Goal: Information Seeking & Learning: Learn about a topic

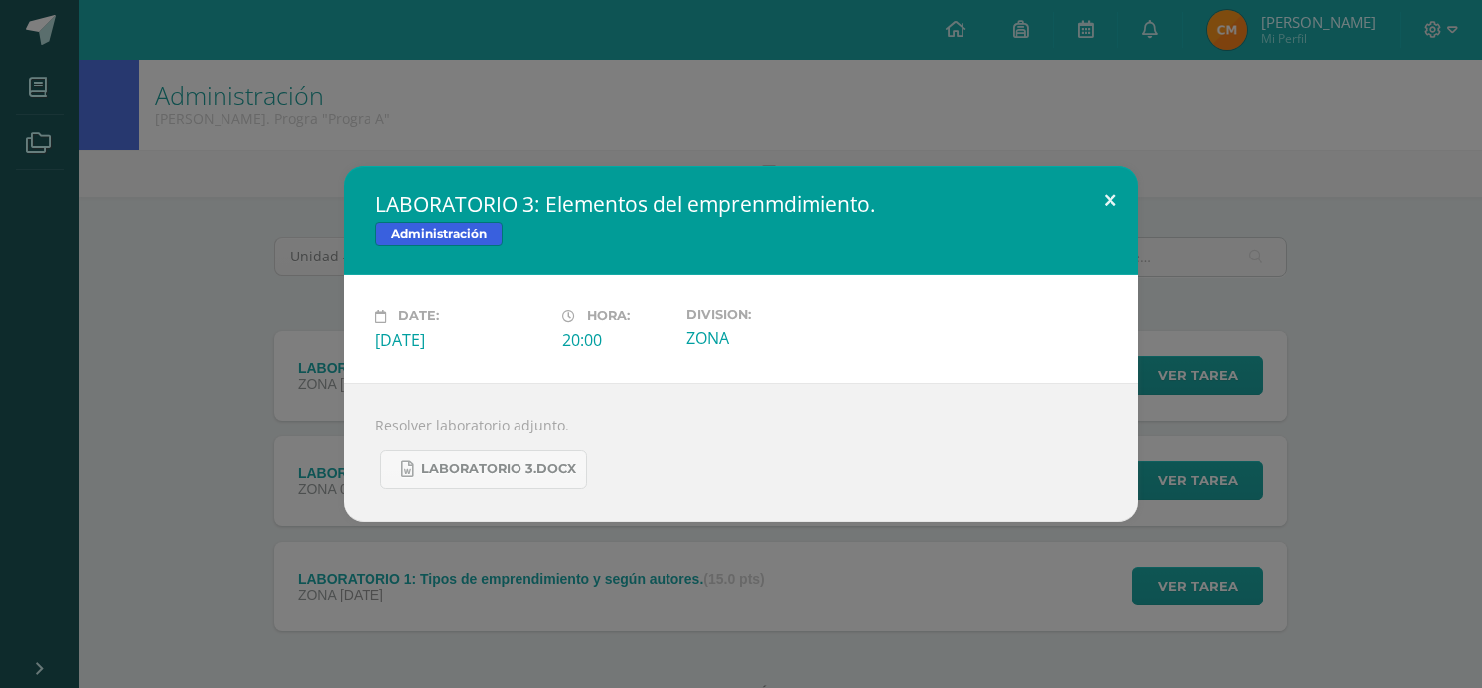
click at [1115, 193] on button at bounding box center [1110, 200] width 57 height 68
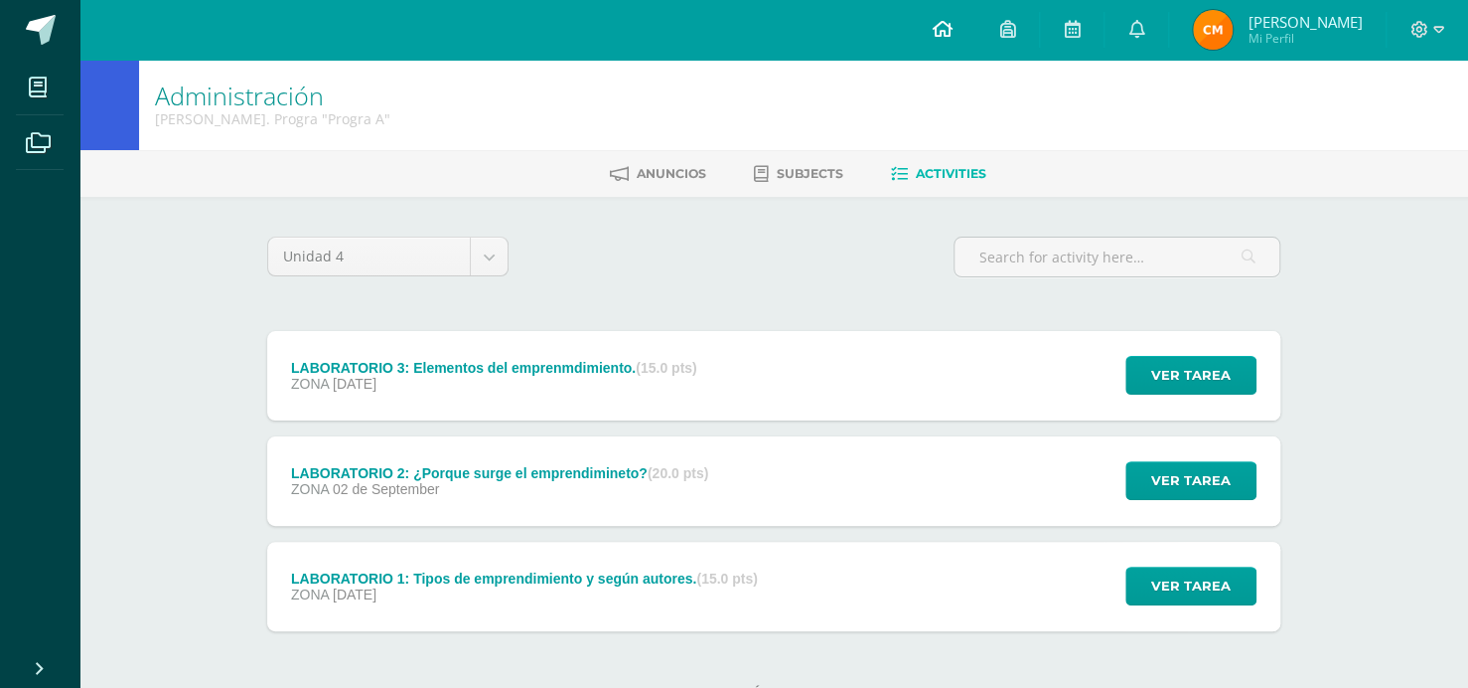
click at [949, 25] on icon at bounding box center [942, 29] width 20 height 18
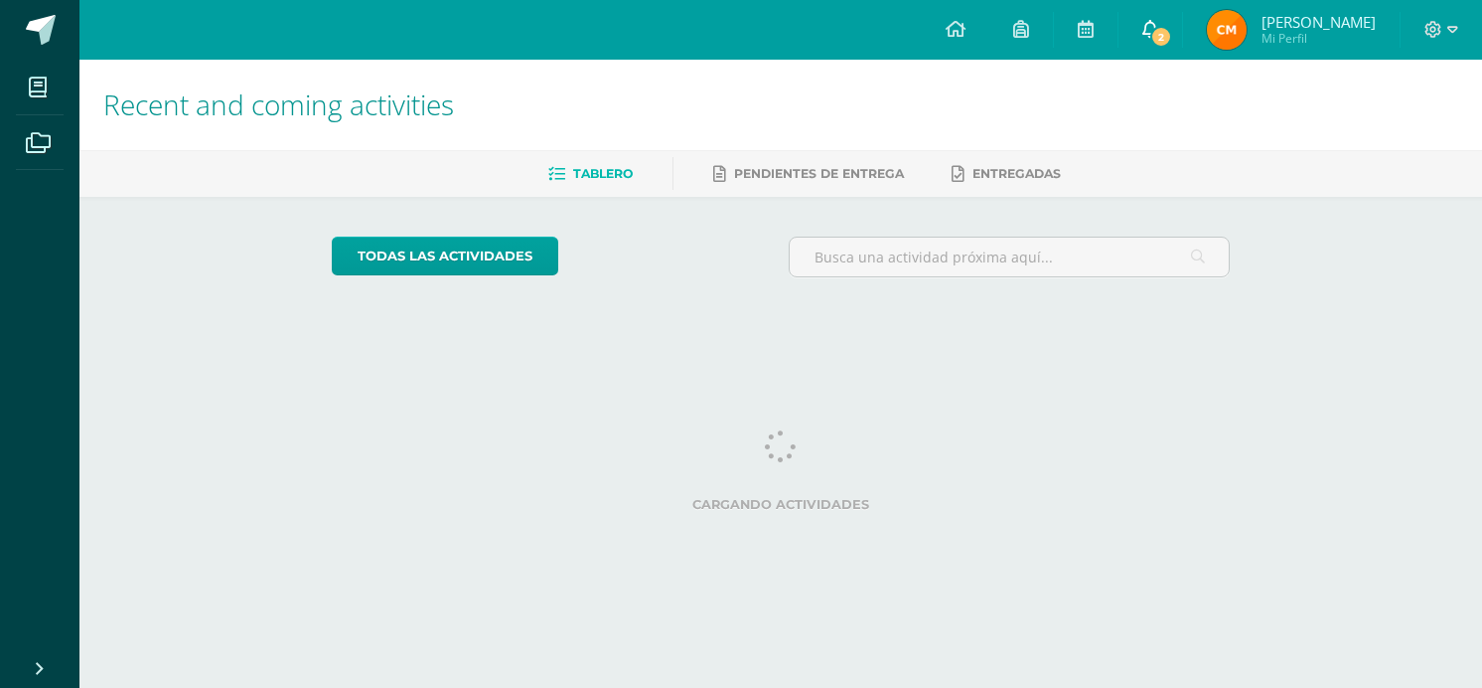
click at [1171, 27] on span "2" at bounding box center [1161, 37] width 22 height 22
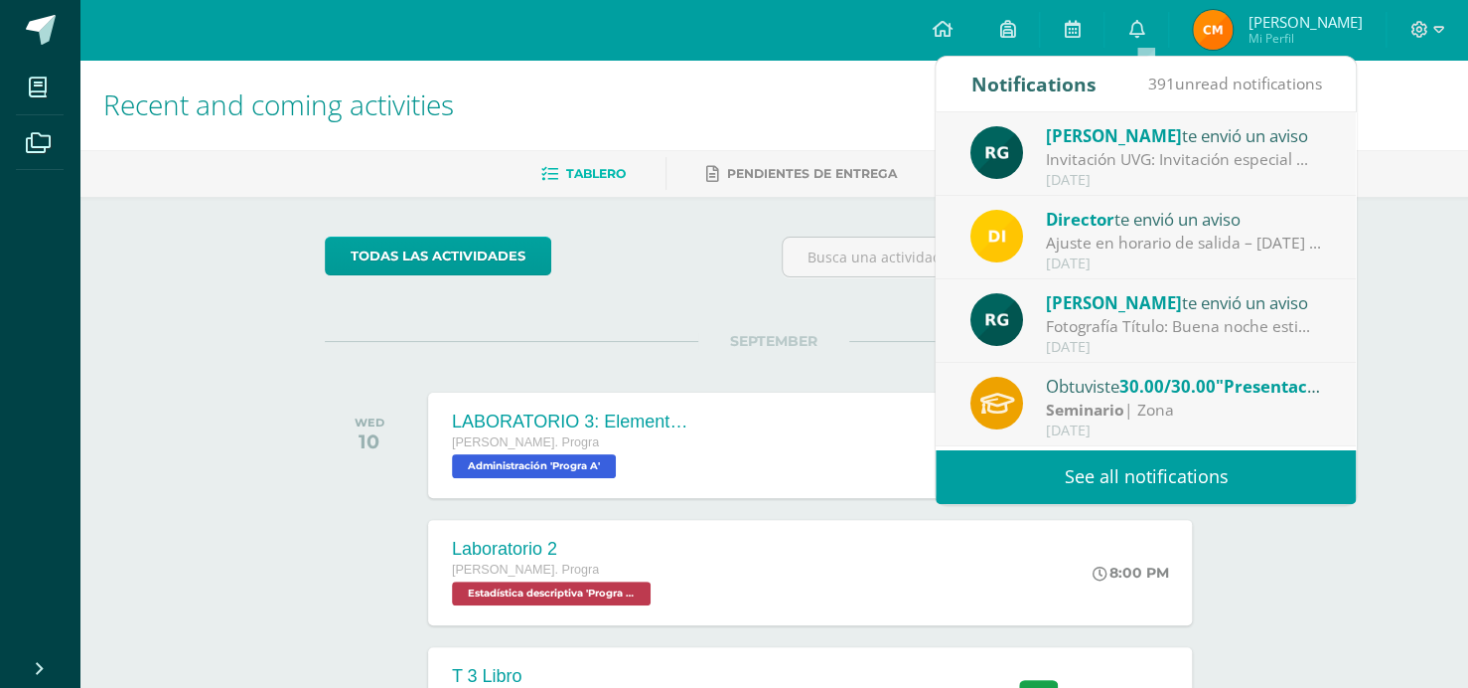
click at [1403, 579] on div "Recent and coming activities Tablero Pendientes de entrega Entregadas todas las…" at bounding box center [773, 659] width 1389 height 1199
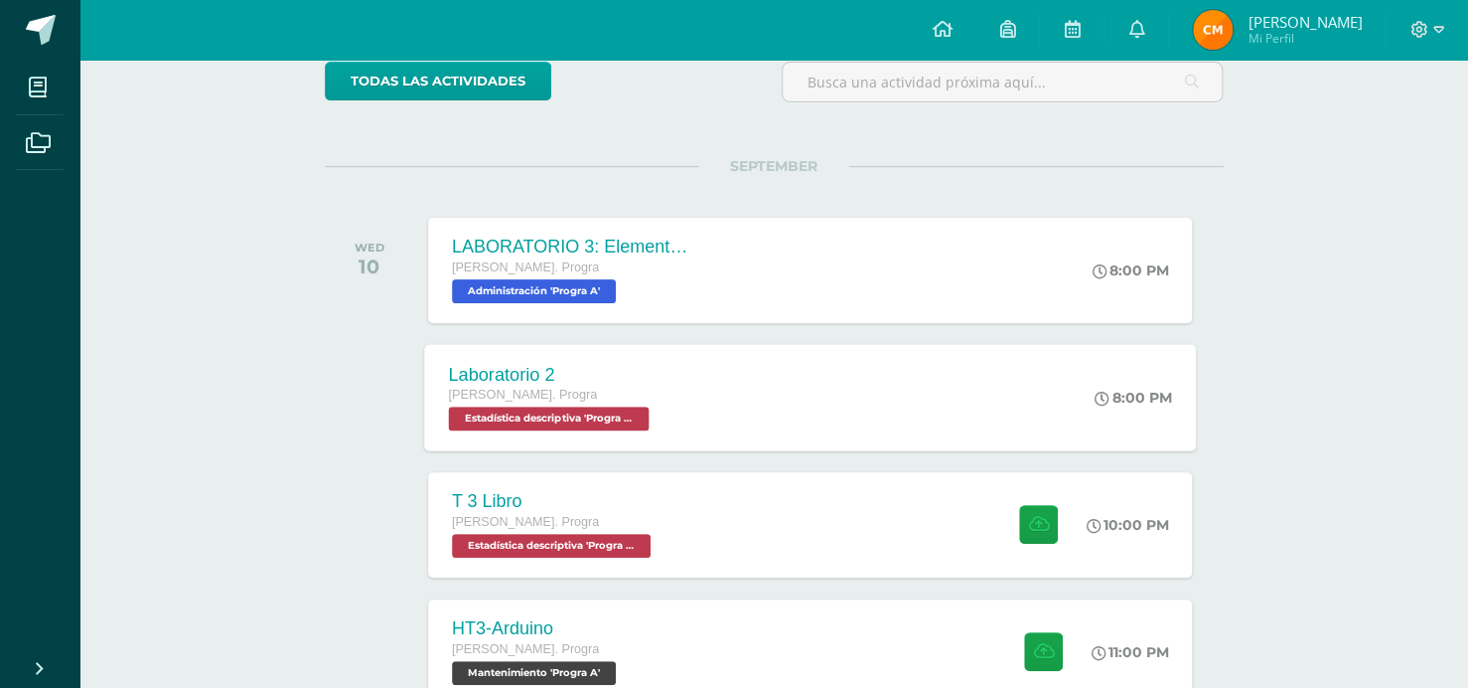
scroll to position [175, 0]
click at [1091, 373] on div "8:00 PM" at bounding box center [1143, 397] width 105 height 106
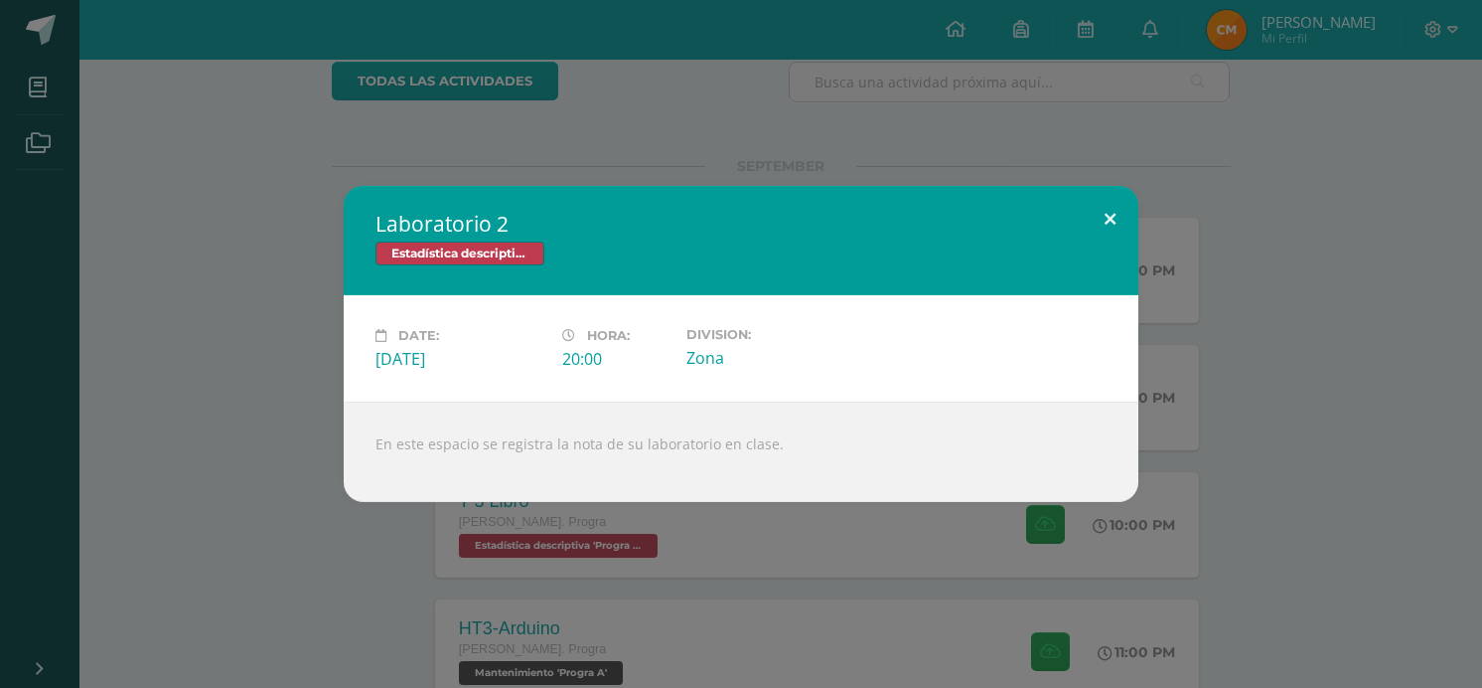
click at [1125, 227] on button at bounding box center [1110, 220] width 57 height 68
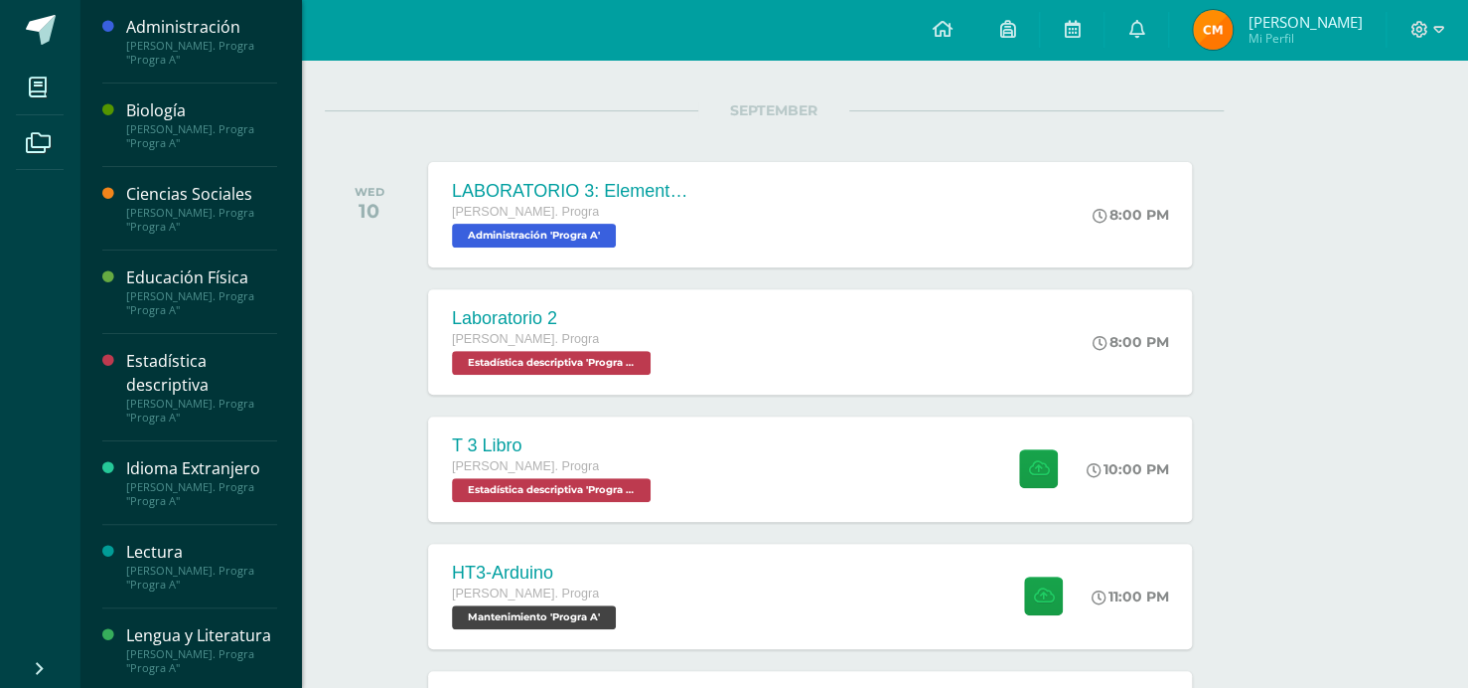
scroll to position [775, 0]
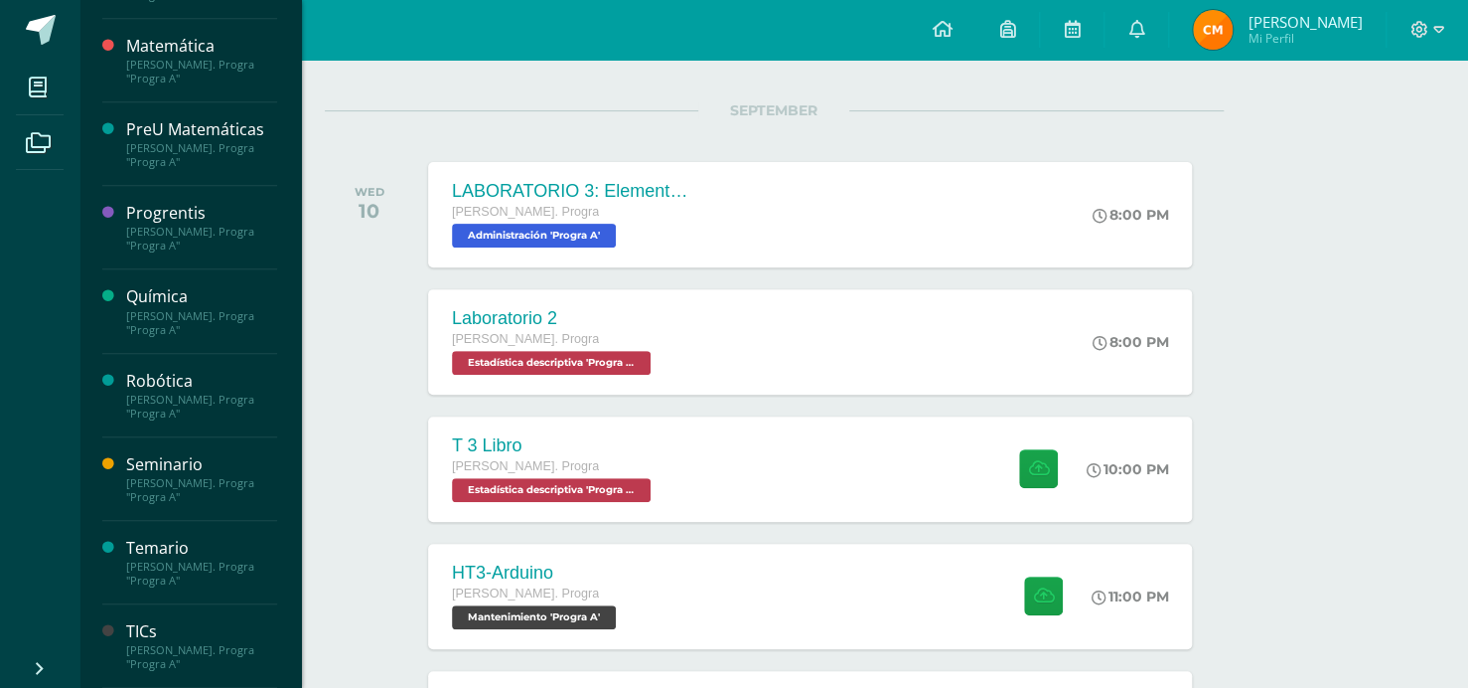
click at [150, 635] on div "TICs" at bounding box center [201, 631] width 151 height 23
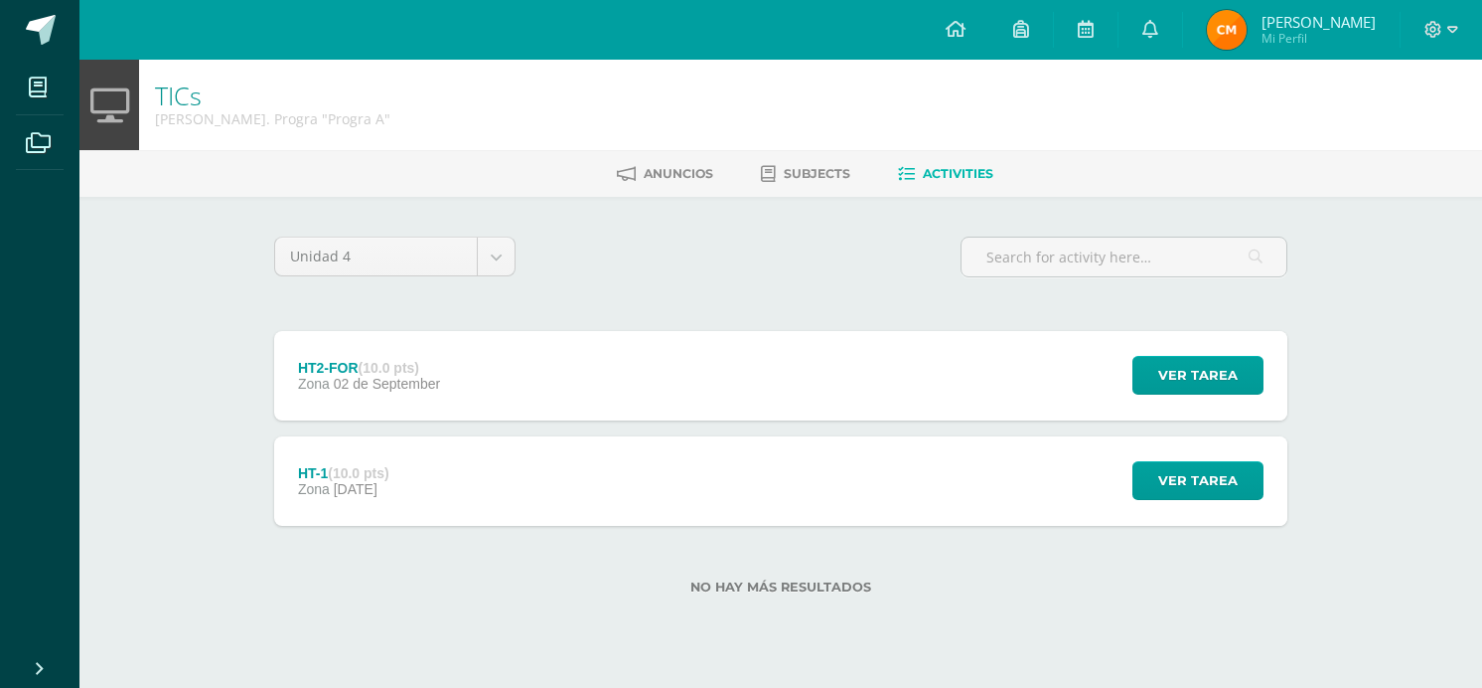
click at [468, 388] on div "HT2-FOR (10.0 pts) Zona 02 de September Ver tarea HT2-FOR TICs Cargando conteni…" at bounding box center [780, 375] width 1013 height 89
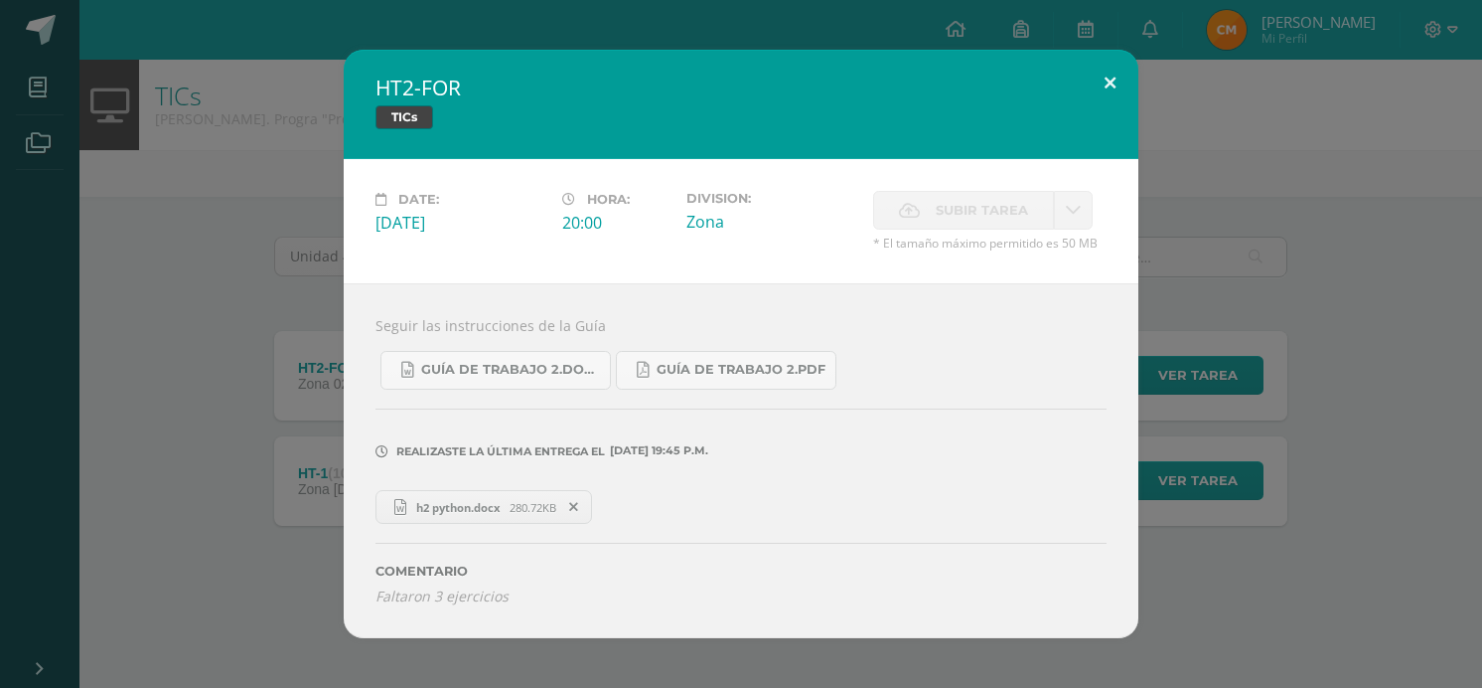
click at [1123, 98] on button at bounding box center [1110, 84] width 57 height 68
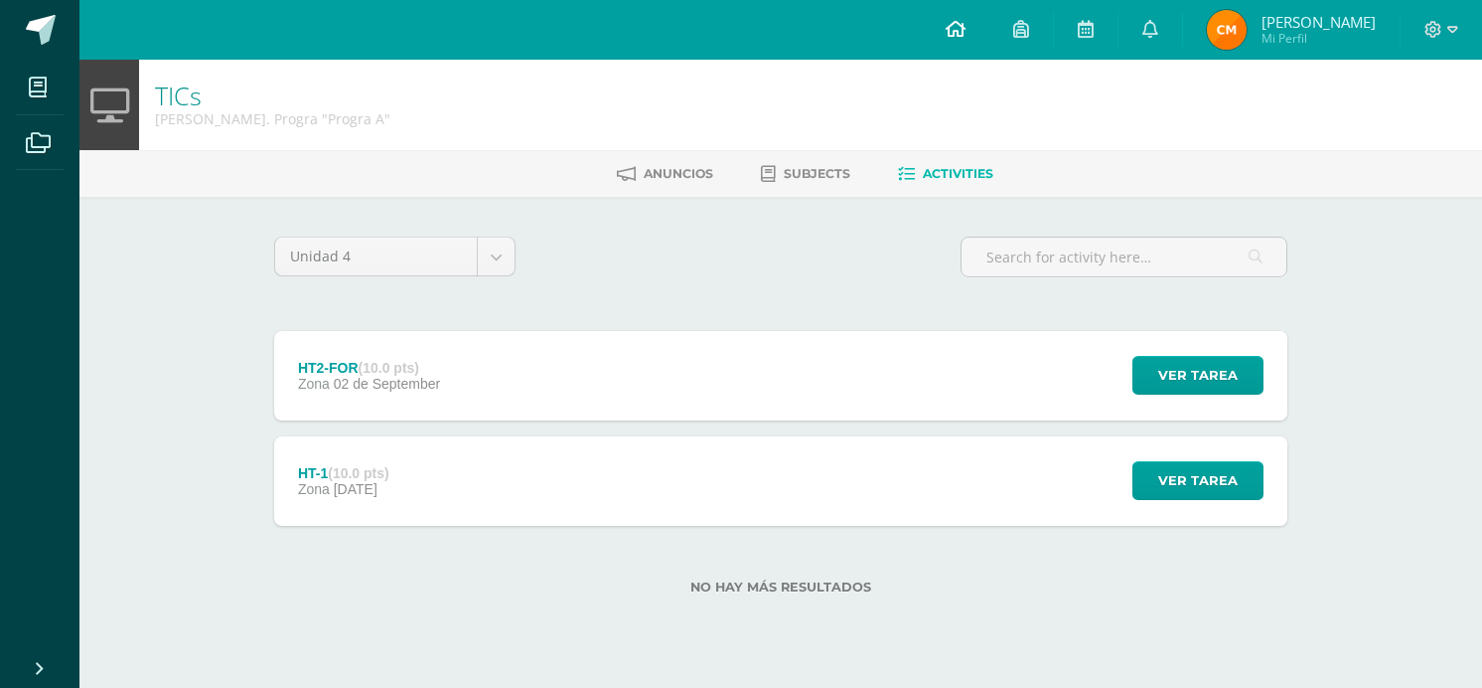
click at [966, 40] on span at bounding box center [956, 30] width 20 height 22
